Goal: Task Accomplishment & Management: Manage account settings

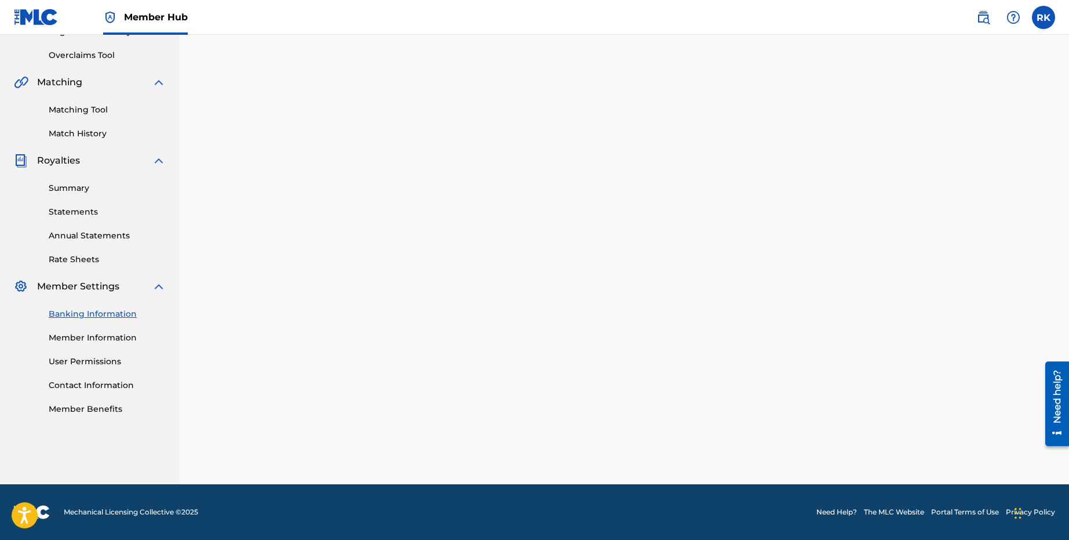
scroll to position [179, 0]
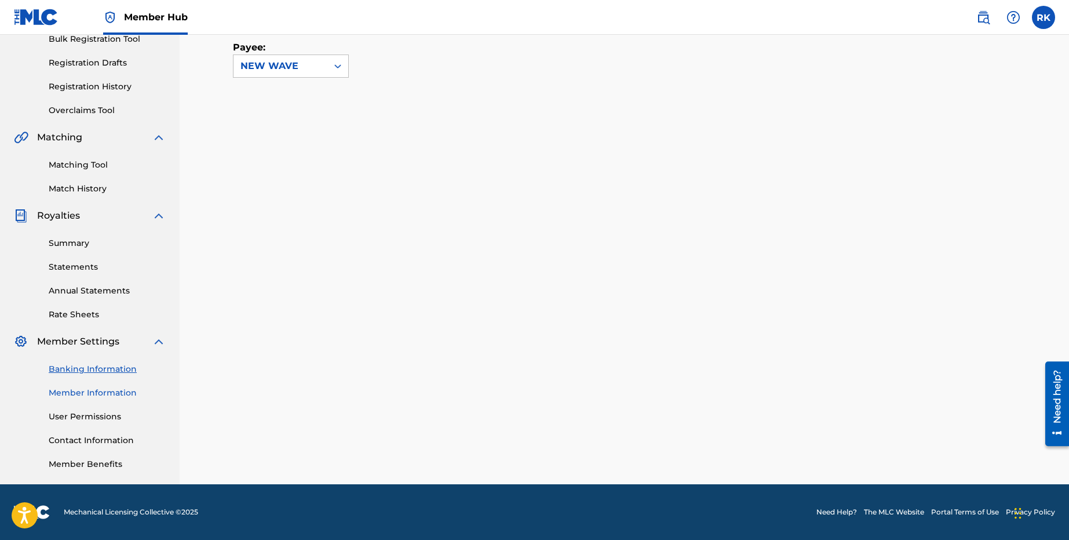
click at [118, 387] on link "Member Information" at bounding box center [107, 393] width 117 height 12
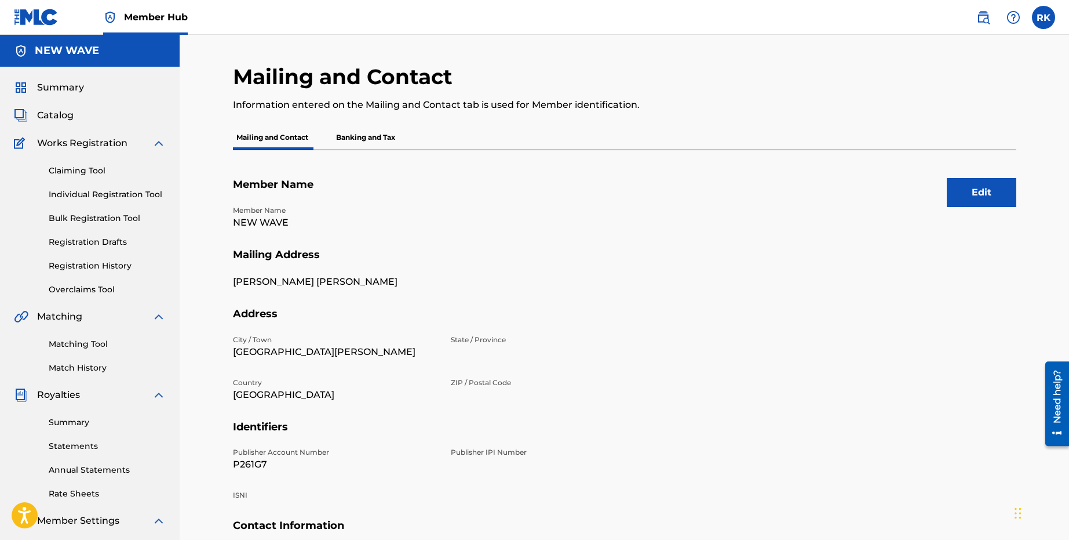
click at [341, 139] on p "Banking and Tax" at bounding box center [366, 137] width 66 height 24
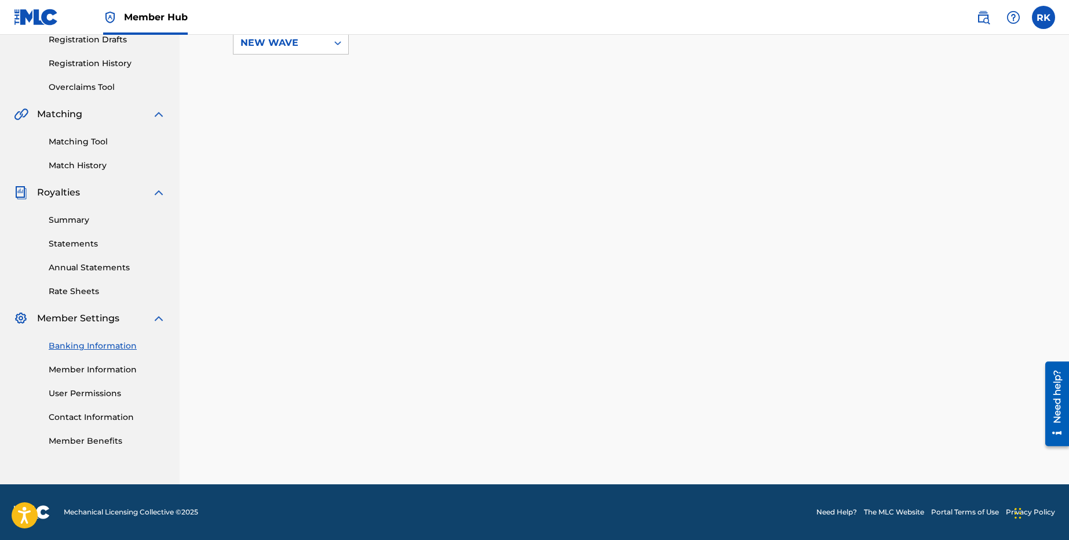
scroll to position [179, 0]
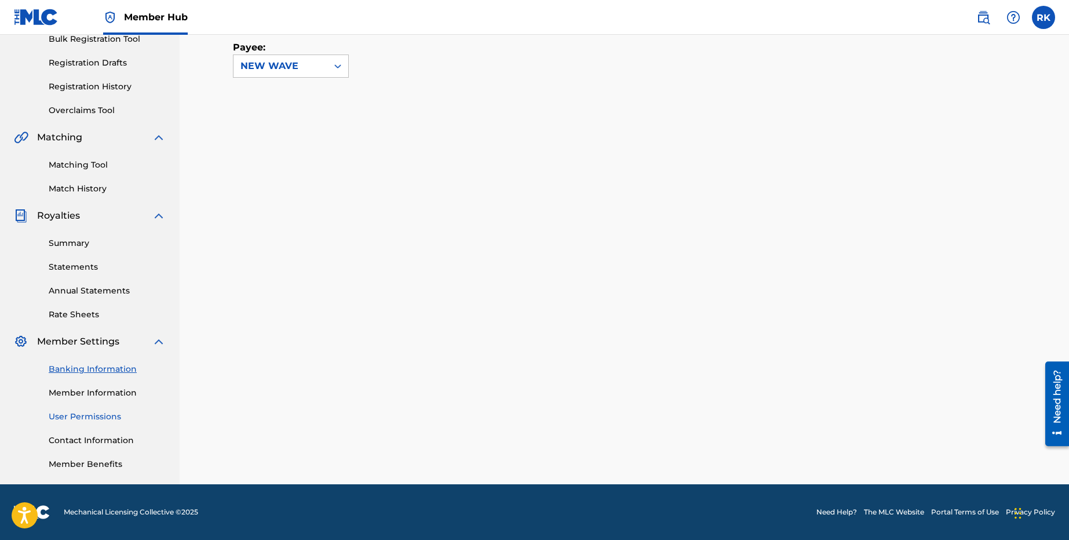
click at [99, 413] on link "User Permissions" at bounding box center [107, 416] width 117 height 12
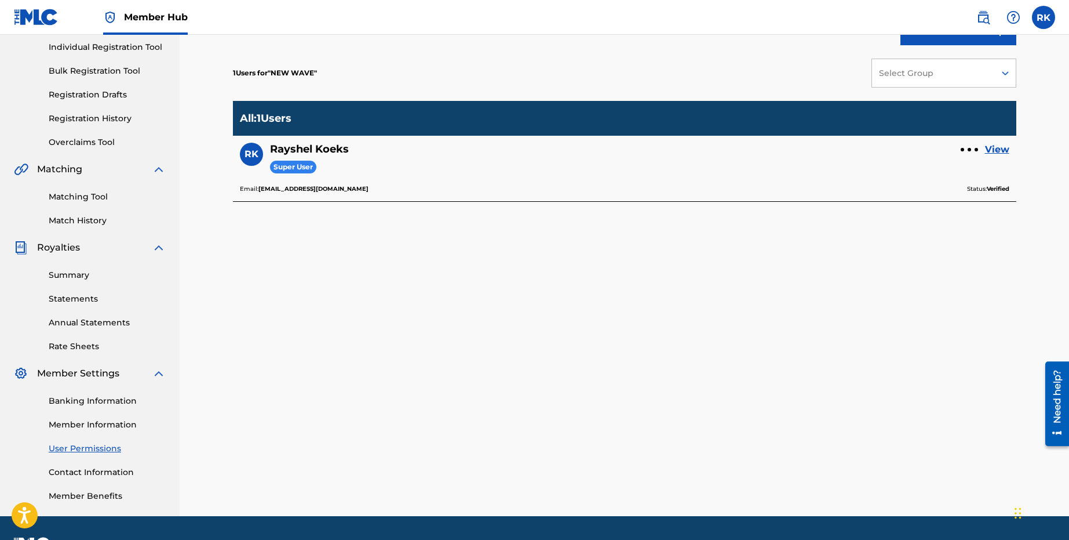
scroll to position [179, 0]
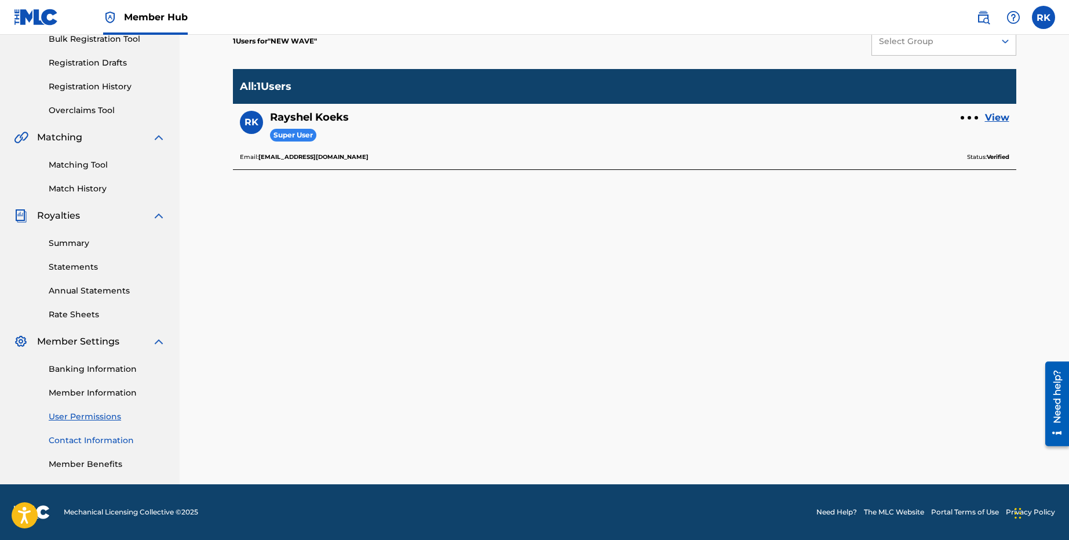
click at [89, 444] on link "Contact Information" at bounding box center [107, 440] width 117 height 12
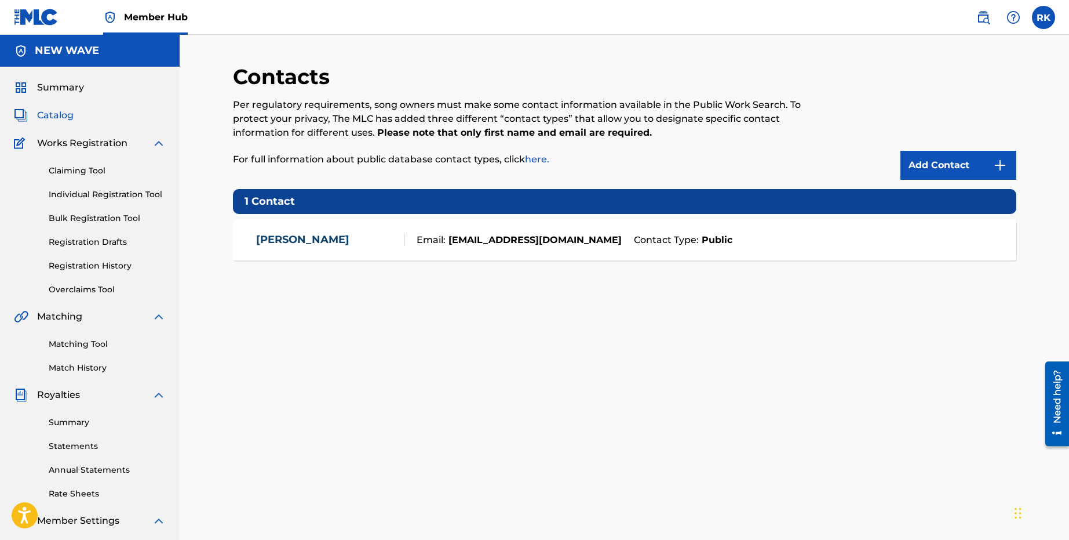
click at [68, 115] on span "Catalog" at bounding box center [55, 115] width 37 height 14
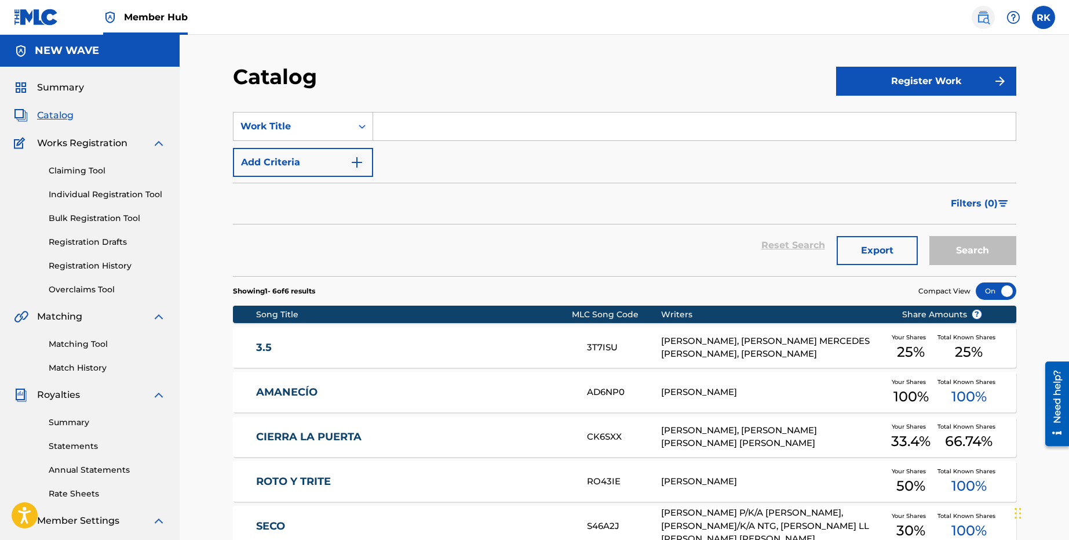
click at [980, 28] on link at bounding box center [983, 17] width 23 height 23
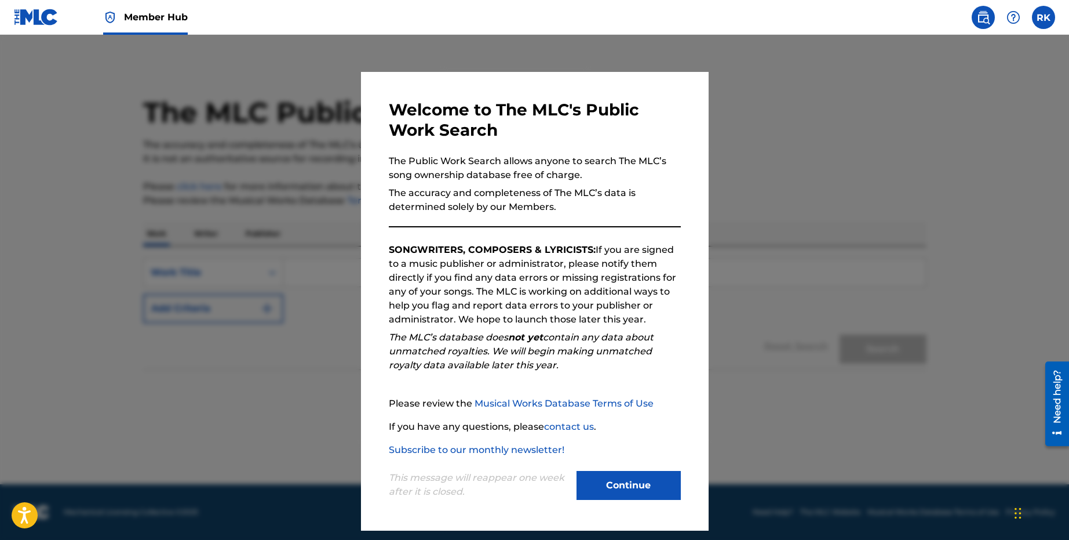
click at [981, 14] on img at bounding box center [984, 17] width 14 height 14
click at [1037, 14] on label at bounding box center [1043, 17] width 23 height 23
click at [1044, 17] on input "[PERSON_NAME] Koeks [EMAIL_ADDRESS][DOMAIN_NAME] Notification Preferences Profi…" at bounding box center [1044, 17] width 0 height 0
click at [125, 17] on span "Member Hub" at bounding box center [156, 16] width 64 height 13
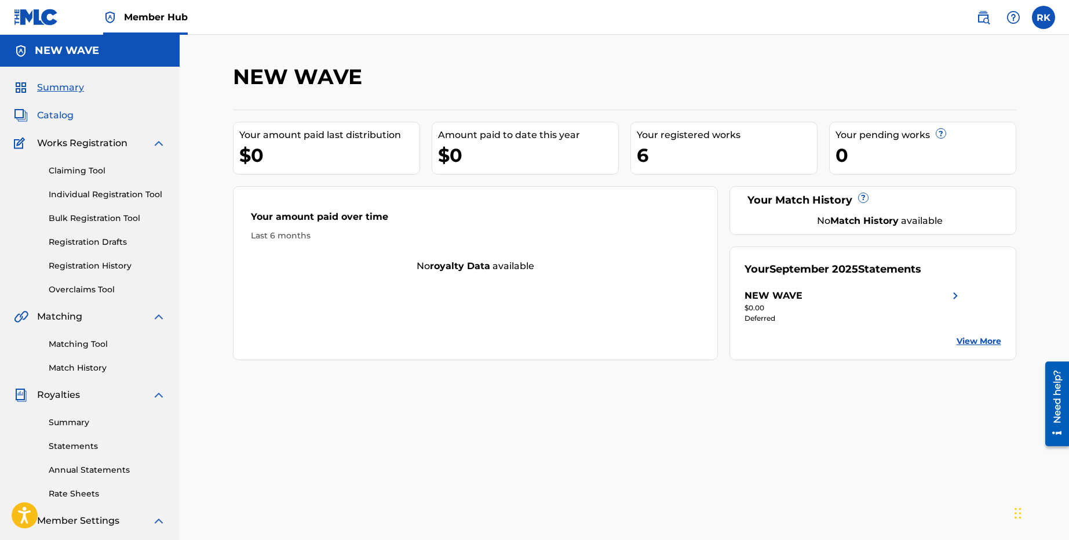
click at [65, 111] on span "Catalog" at bounding box center [55, 115] width 37 height 14
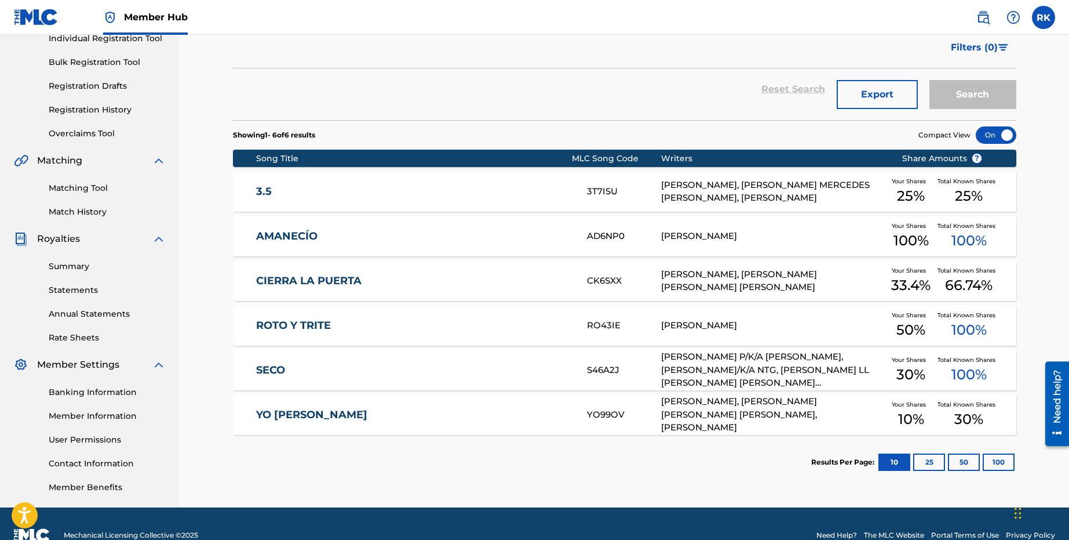
scroll to position [156, 0]
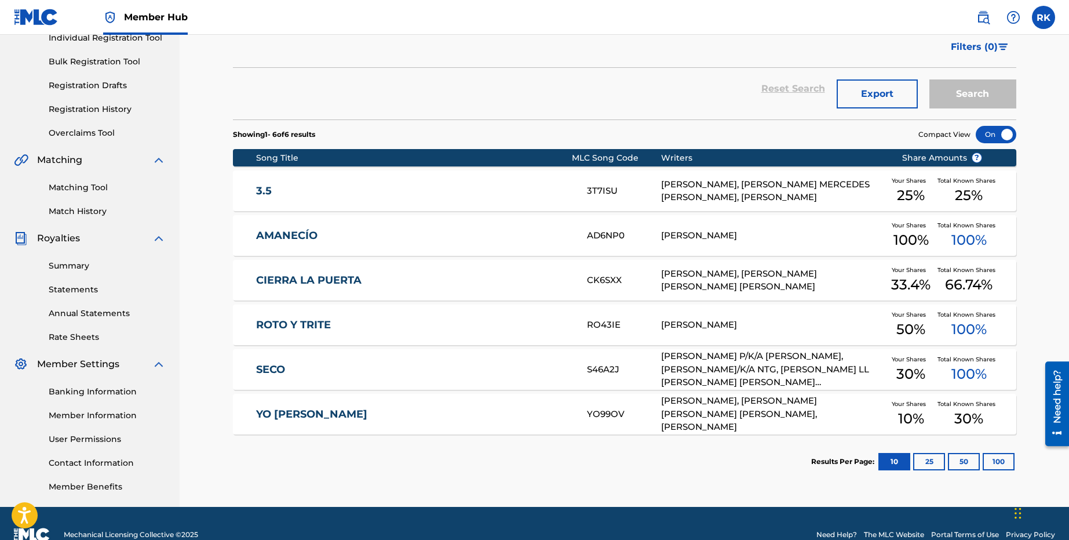
click at [68, 238] on span "Royalties" at bounding box center [58, 238] width 43 height 14
click at [16, 239] on img at bounding box center [21, 238] width 14 height 14
drag, startPoint x: 43, startPoint y: 263, endPoint x: 71, endPoint y: 270, distance: 28.3
click at [71, 270] on div "Summary Statements Annual Statements Rate Sheets" at bounding box center [90, 294] width 152 height 98
click at [71, 270] on link "Summary" at bounding box center [107, 266] width 117 height 12
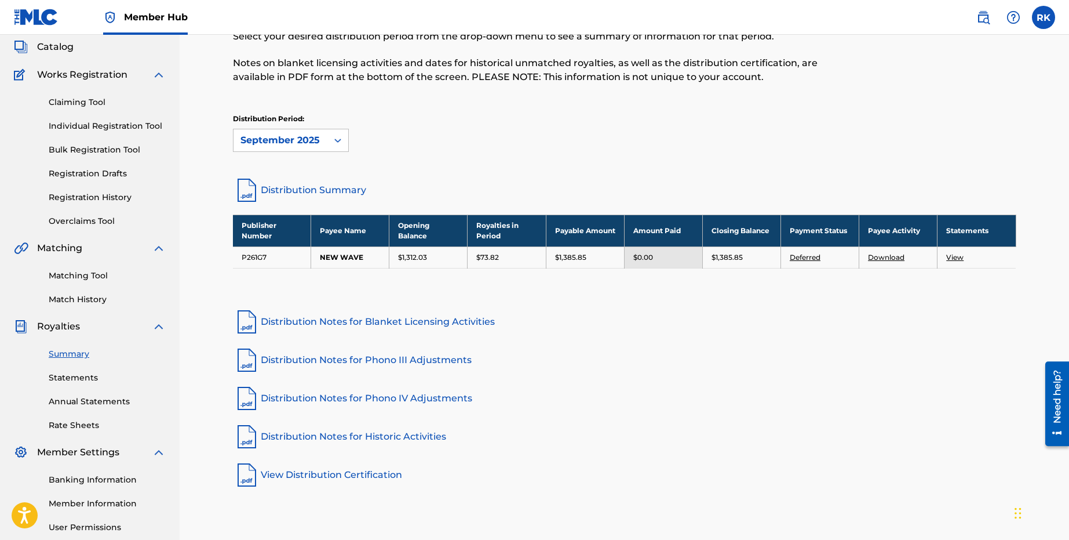
scroll to position [69, 0]
click at [806, 259] on link "Deferred" at bounding box center [805, 256] width 31 height 9
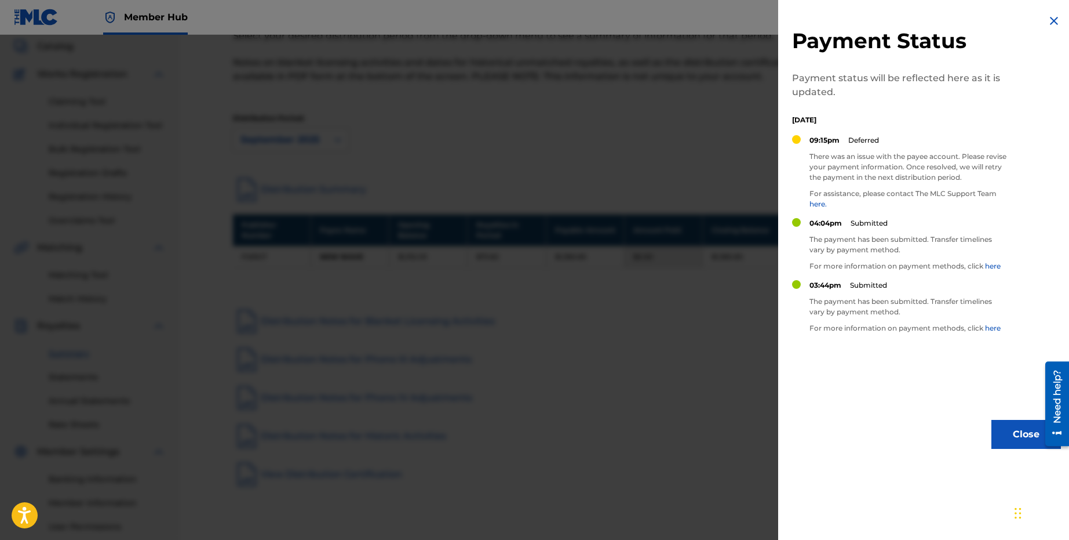
click at [994, 326] on link "here" at bounding box center [993, 327] width 16 height 9
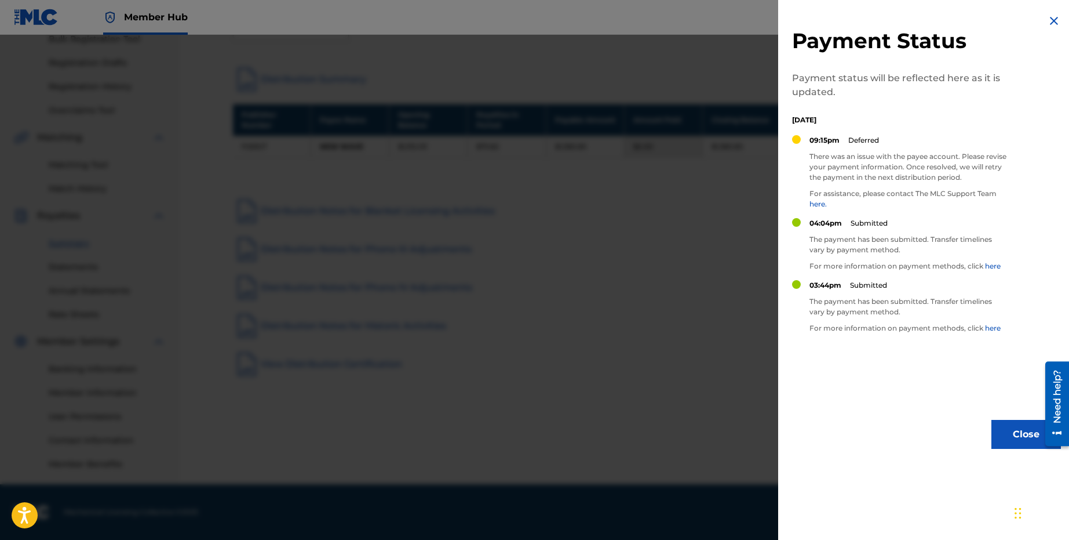
click at [756, 278] on div at bounding box center [534, 305] width 1069 height 540
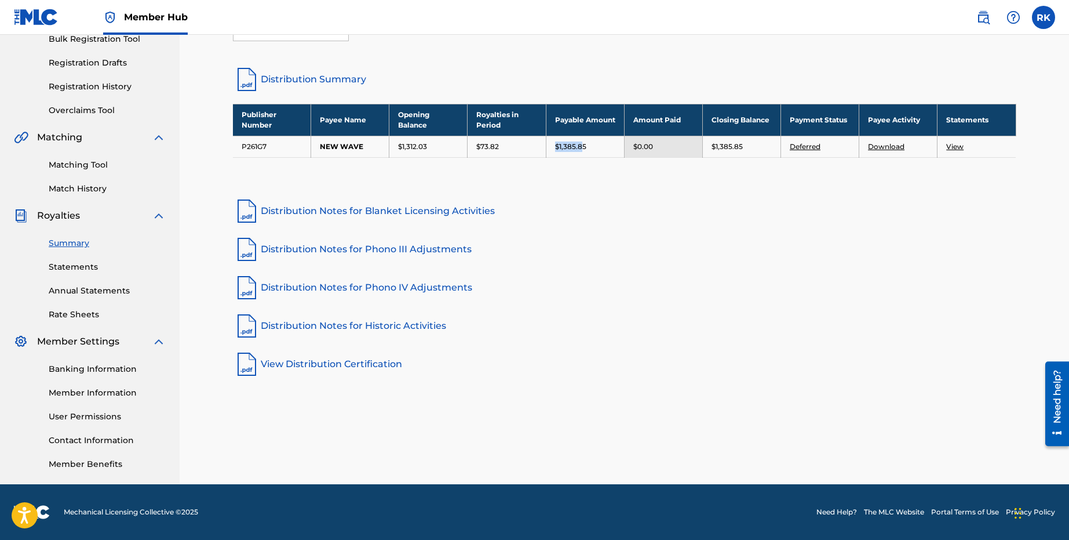
drag, startPoint x: 581, startPoint y: 144, endPoint x: 546, endPoint y: 144, distance: 34.8
click at [546, 144] on td "$1,385.85" at bounding box center [585, 146] width 78 height 21
click at [604, 151] on div "$1,385.85" at bounding box center [585, 146] width 60 height 10
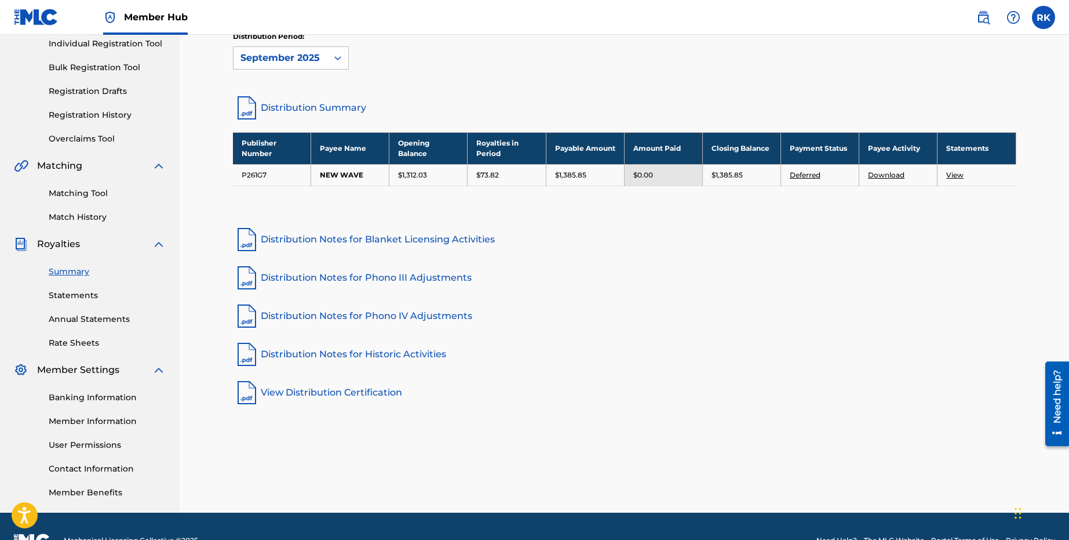
scroll to position [149, 0]
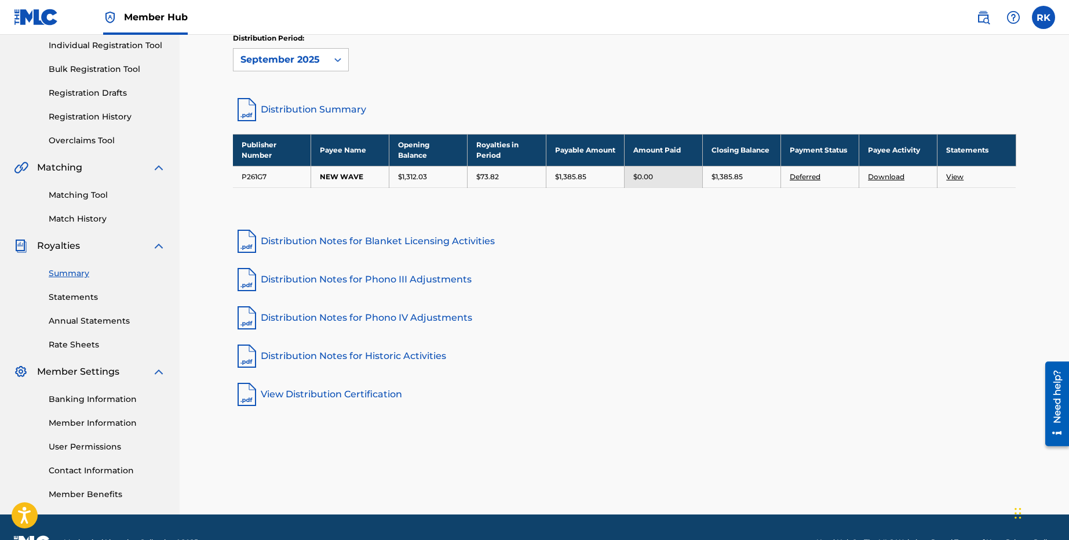
click at [303, 108] on link "Distribution Summary" at bounding box center [625, 110] width 784 height 28
click at [85, 277] on link "Summary" at bounding box center [107, 273] width 117 height 12
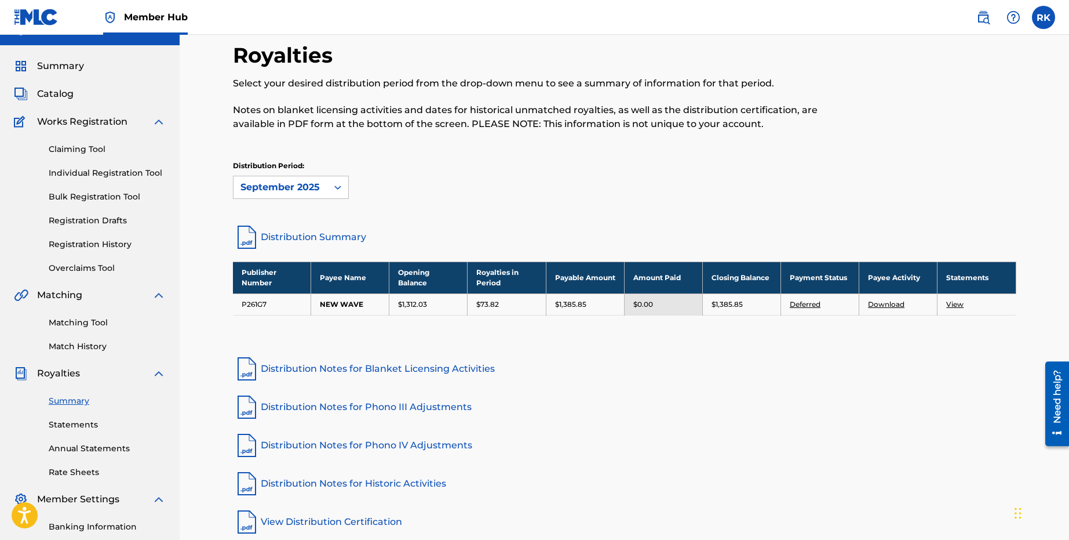
scroll to position [0, 0]
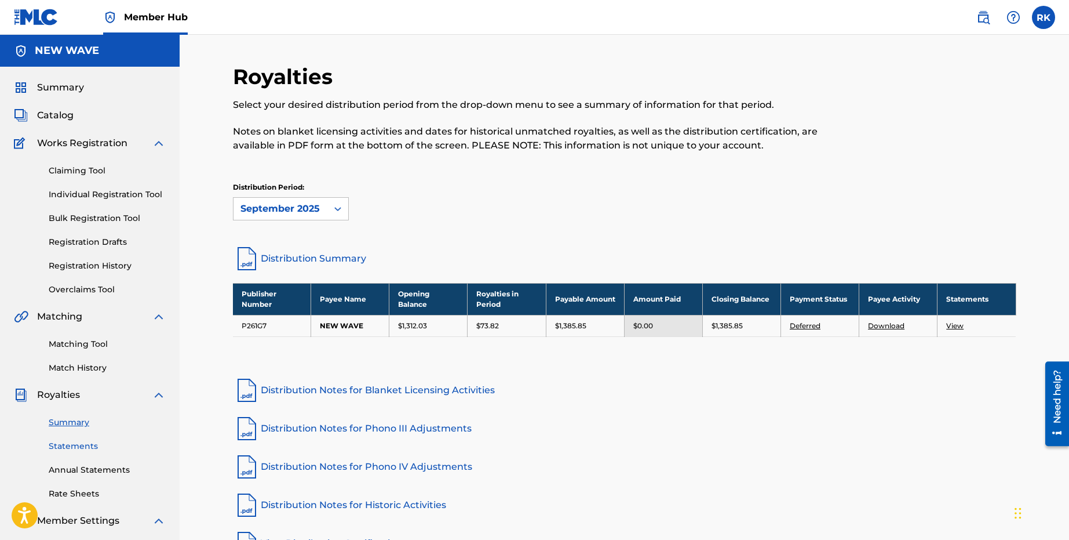
click at [75, 440] on link "Statements" at bounding box center [107, 446] width 117 height 12
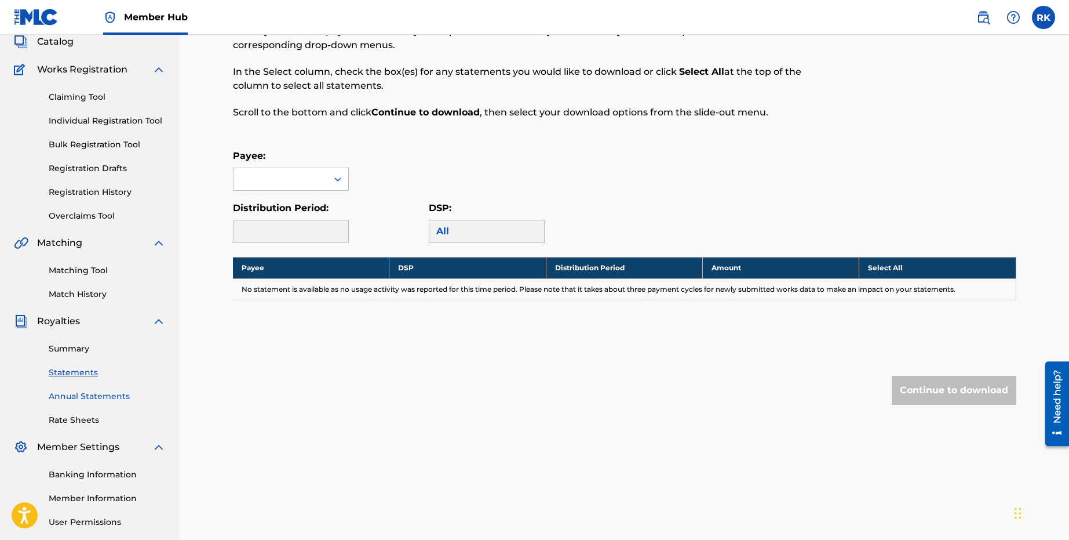
scroll to position [74, 0]
click at [81, 449] on span "Member Settings" at bounding box center [78, 446] width 82 height 14
click at [92, 468] on link "Banking Information" at bounding box center [107, 474] width 117 height 12
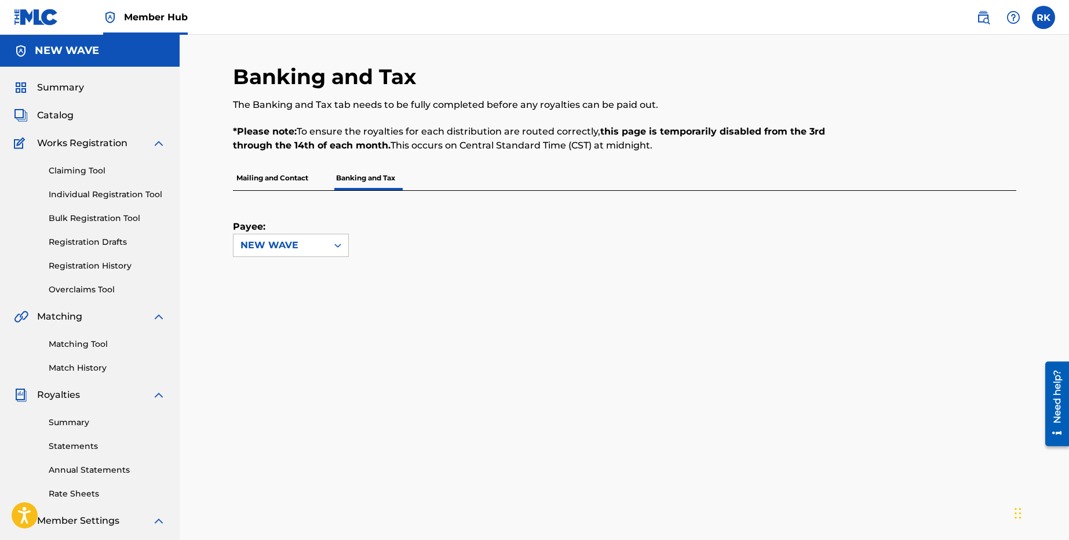
click at [290, 172] on p "Mailing and Contact" at bounding box center [272, 178] width 79 height 24
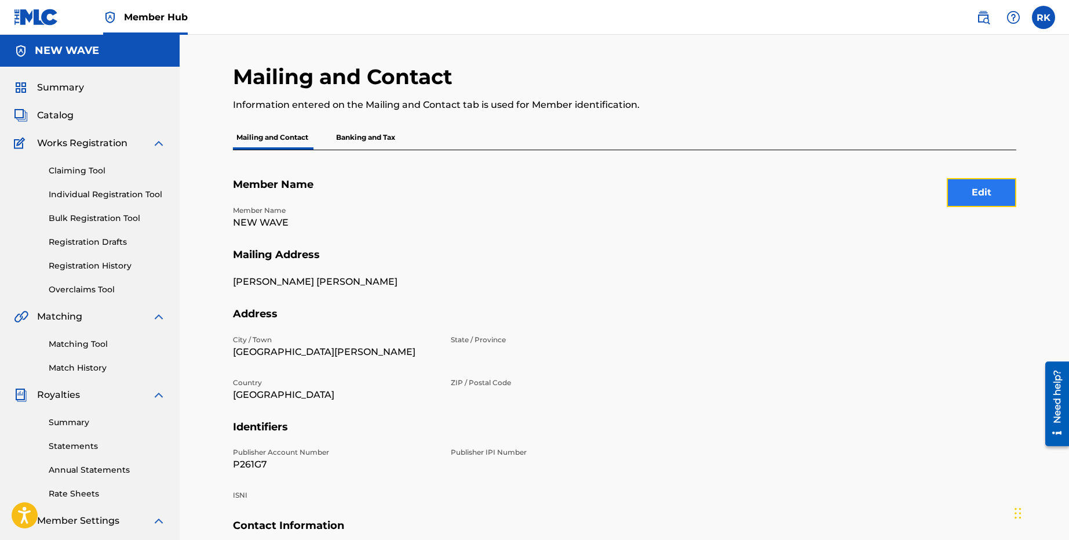
click at [972, 190] on button "Edit" at bounding box center [982, 192] width 70 height 29
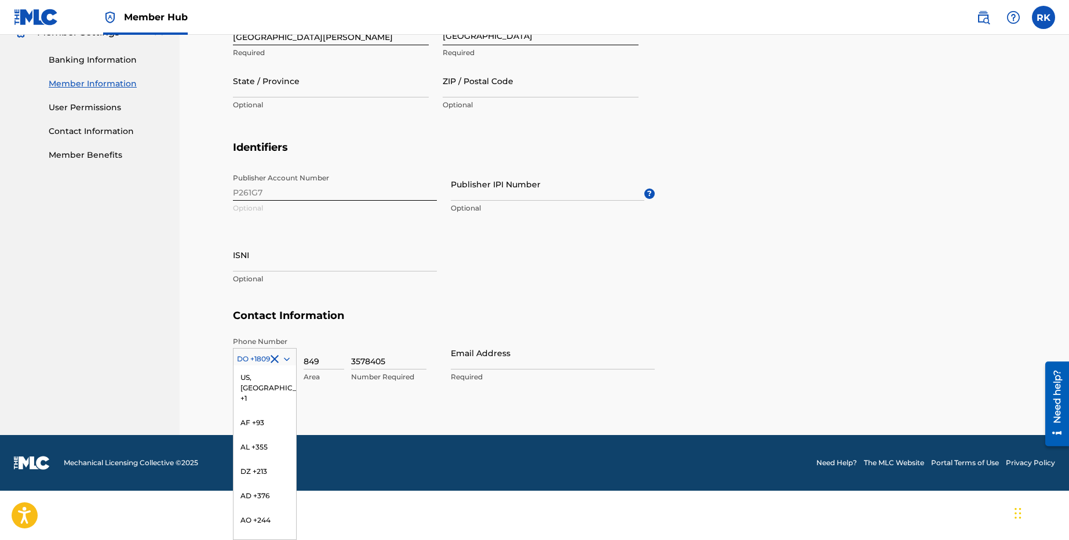
scroll to position [1159, 0]
click at [245, 365] on div "216 results available. Use Up and Down to choose options, press Enter to select…" at bounding box center [265, 356] width 64 height 17
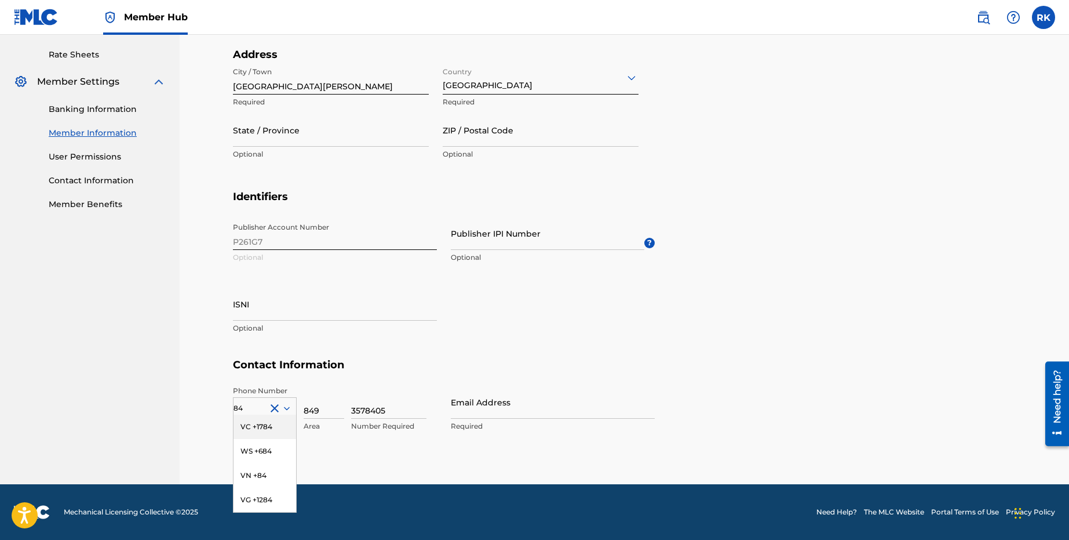
type input "8"
type input "do"
click at [373, 451] on div "Phone Number DO +1809 Country Required 849 Area 3578405 Number Required Email A…" at bounding box center [444, 420] width 422 height 71
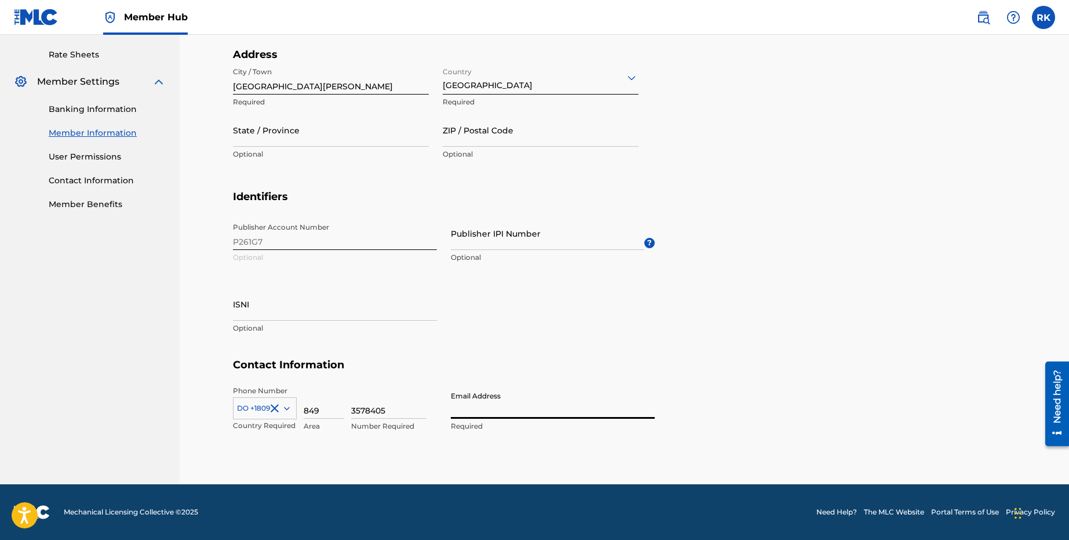
click at [471, 412] on input "Email Address" at bounding box center [553, 401] width 204 height 33
drag, startPoint x: 551, startPoint y: 399, endPoint x: 337, endPoint y: 450, distance: 219.7
click at [337, 450] on div "Phone Number DO +1809 Country Required 849 Area 3578405 Number Required Email A…" at bounding box center [444, 420] width 422 height 71
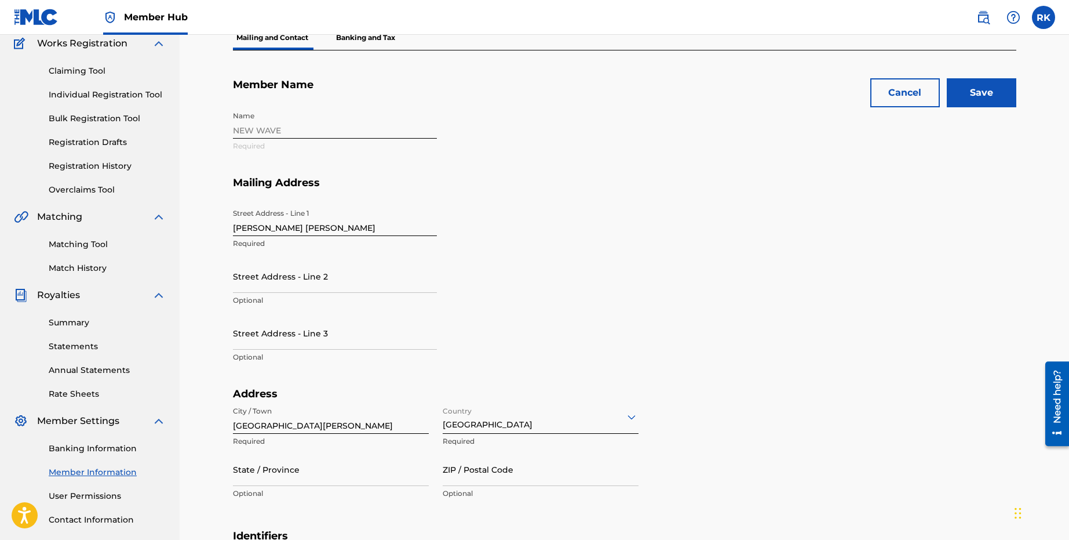
scroll to position [0, 0]
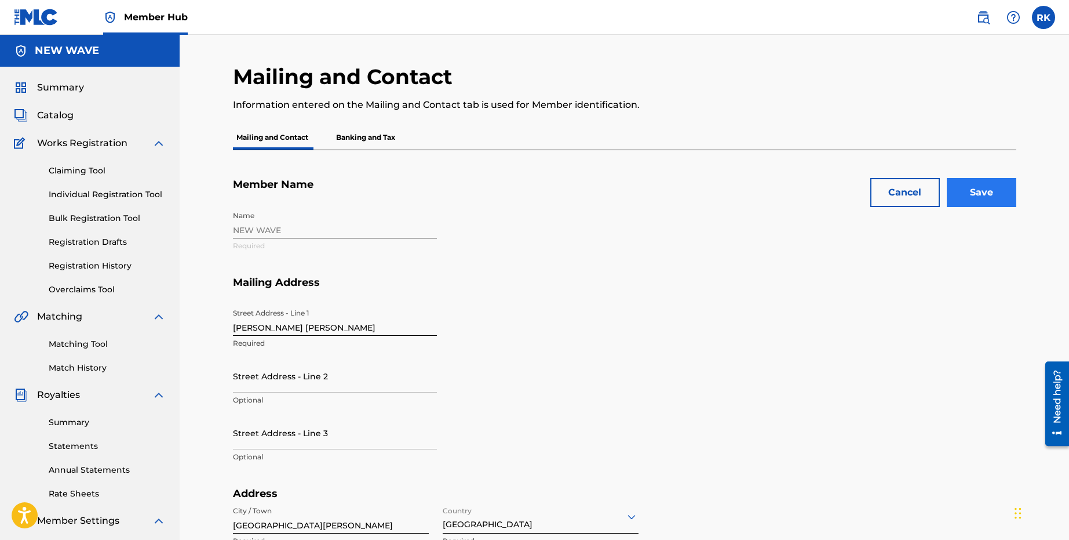
type input "[EMAIL_ADDRESS][DOMAIN_NAME]"
click at [978, 184] on input "Save" at bounding box center [982, 192] width 70 height 29
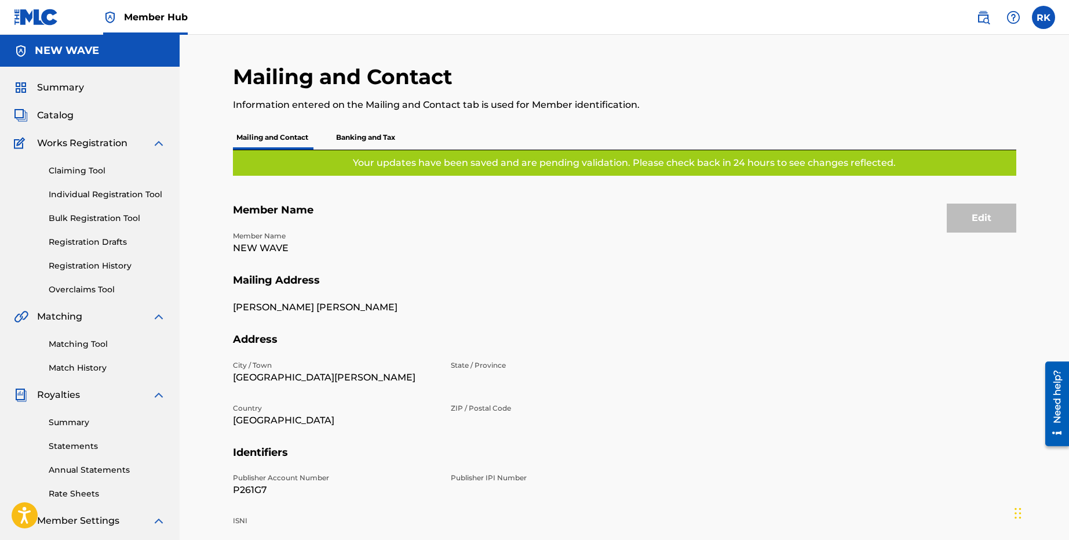
click at [358, 126] on p "Banking and Tax" at bounding box center [366, 137] width 66 height 24
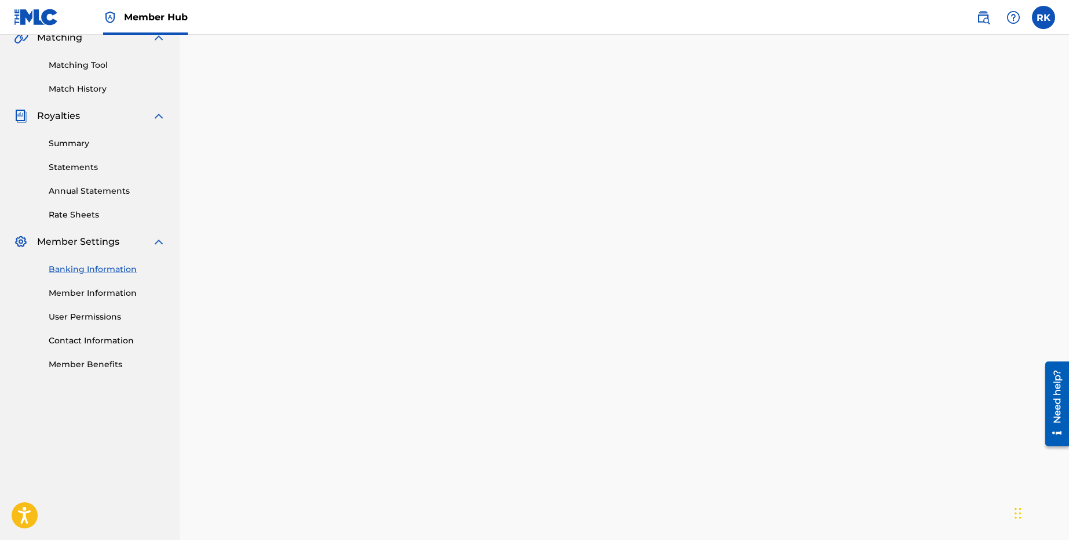
scroll to position [280, 0]
